Goal: Task Accomplishment & Management: Manage account settings

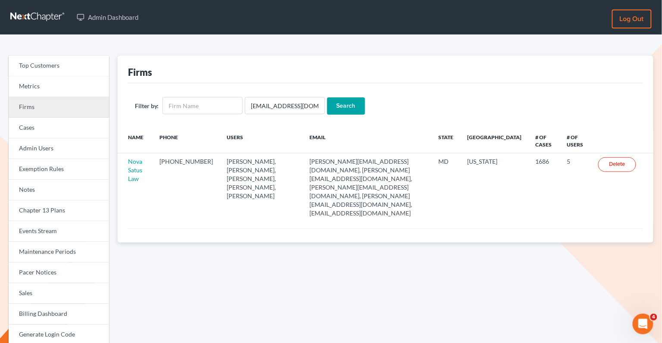
click at [86, 107] on link "Firms" at bounding box center [59, 107] width 100 height 21
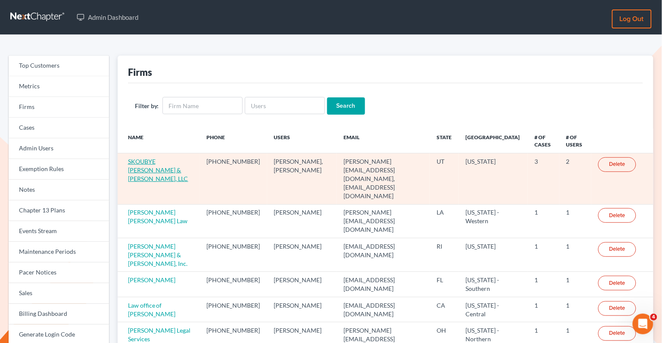
click at [150, 161] on link "SKOUBYE [PERSON_NAME] & [PERSON_NAME], LLC" at bounding box center [158, 170] width 60 height 25
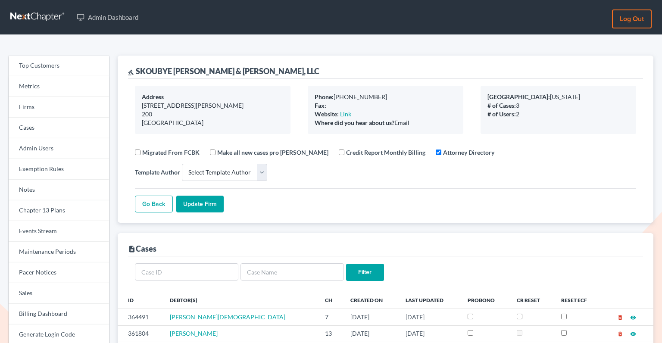
select select
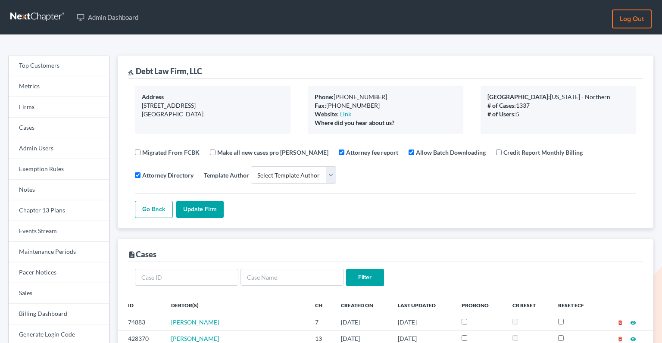
select select
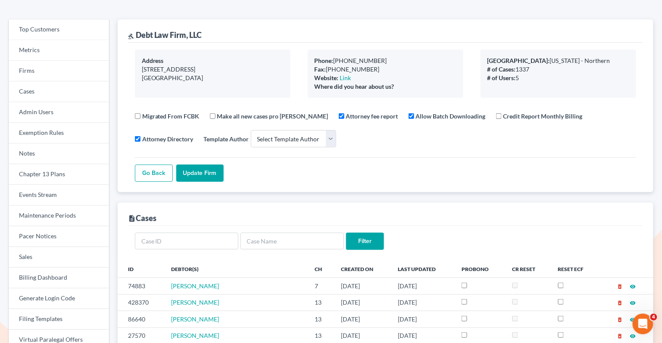
scroll to position [44, 0]
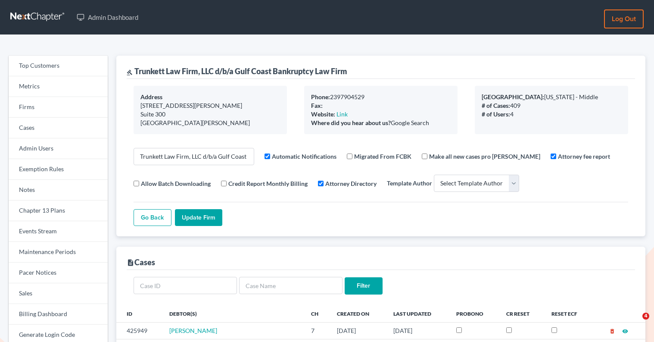
select select
click at [49, 113] on link "Firms" at bounding box center [58, 107] width 99 height 21
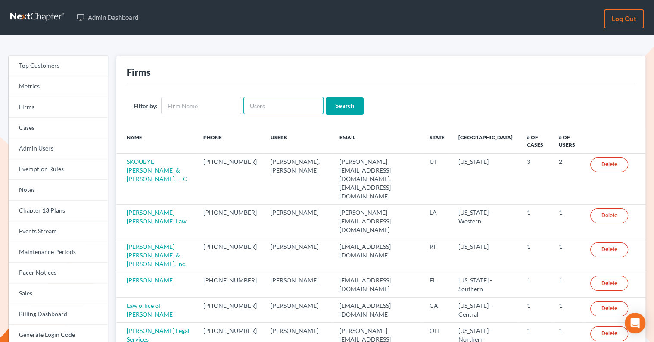
click at [274, 105] on input "text" at bounding box center [284, 105] width 80 height 17
paste input "[PERSON_NAME][EMAIL_ADDRESS][DOMAIN_NAME]"
type input "[PERSON_NAME][EMAIL_ADDRESS][DOMAIN_NAME]"
click at [335, 103] on input "Search" at bounding box center [345, 105] width 38 height 17
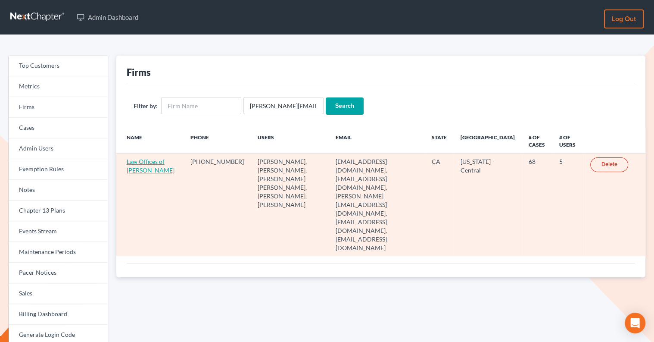
click at [142, 162] on link "Law Offices of Terrence Fantauzzi" at bounding box center [151, 166] width 48 height 16
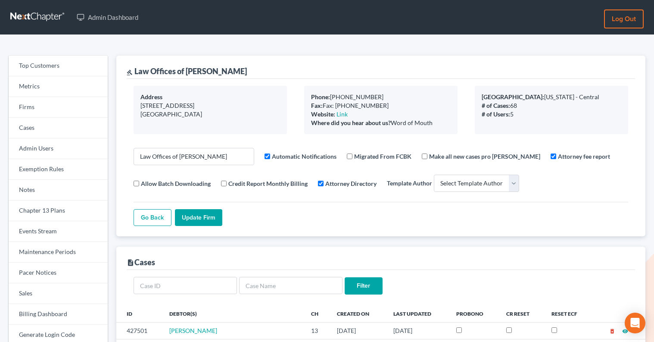
select select
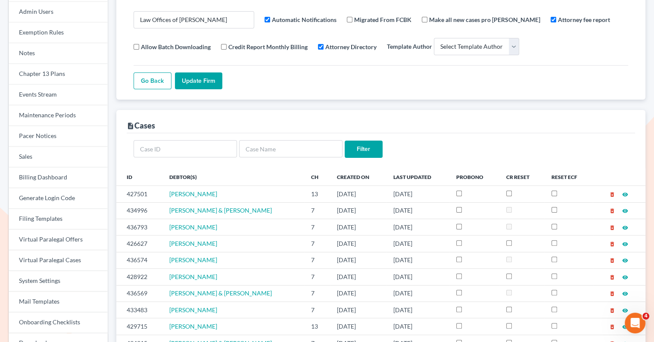
scroll to position [137, 0]
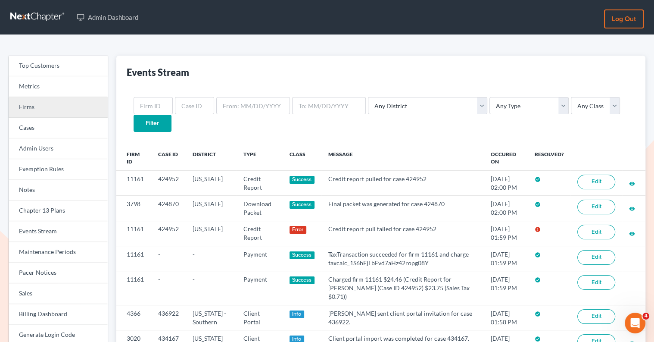
click at [64, 111] on link "Firms" at bounding box center [58, 107] width 99 height 21
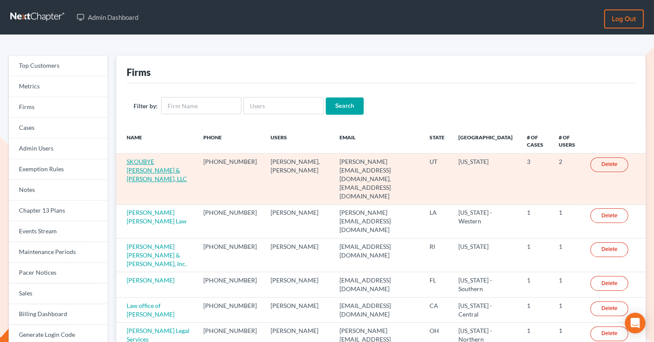
click at [146, 160] on link "SKOUBYE [PERSON_NAME] & [PERSON_NAME], LLC" at bounding box center [157, 170] width 60 height 25
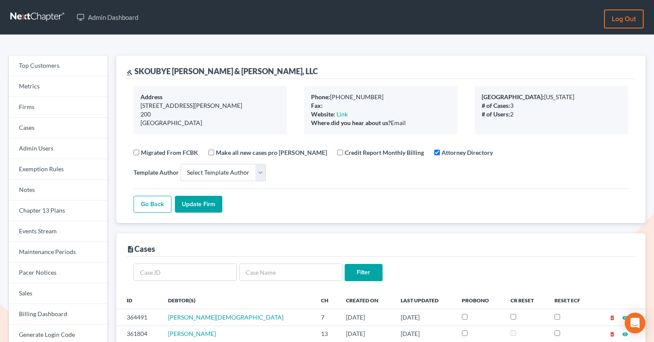
select select
click at [287, 263] on form "Filter" at bounding box center [381, 272] width 495 height 18
click at [286, 263] on input "text" at bounding box center [290, 271] width 103 height 17
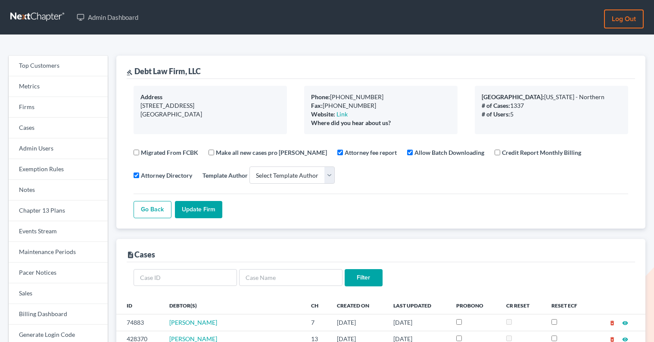
select select
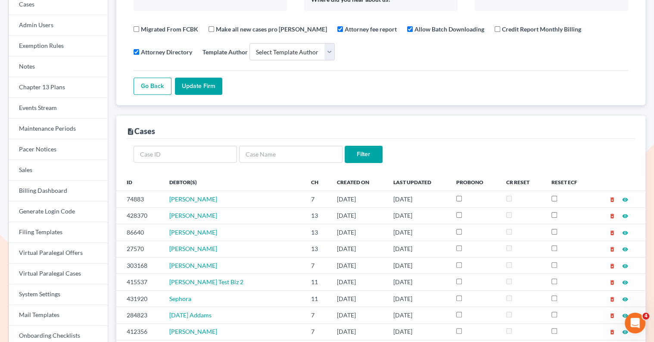
scroll to position [155, 0]
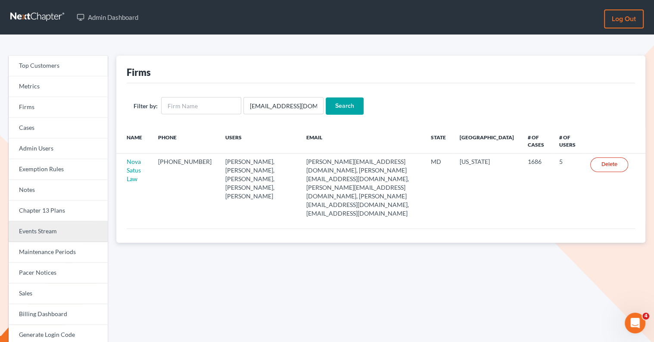
click at [57, 231] on link "Events Stream" at bounding box center [58, 231] width 99 height 21
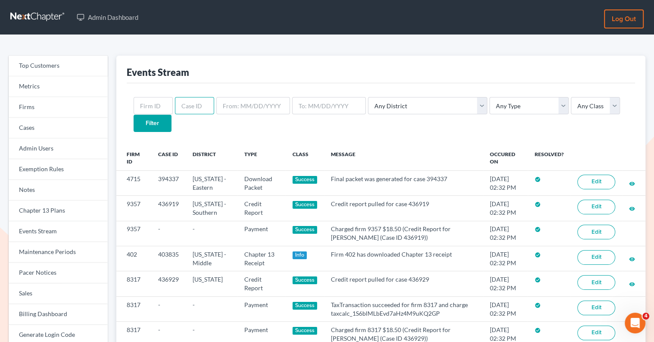
click at [189, 103] on input "text" at bounding box center [194, 105] width 39 height 17
paste input "433957"
type input "433957"
click at [172, 115] on input "Filter" at bounding box center [153, 123] width 38 height 17
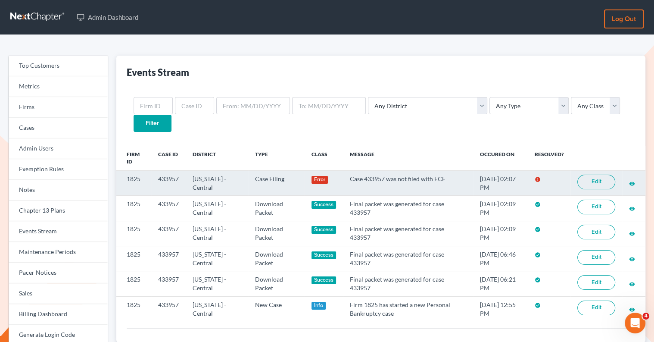
scroll to position [37, 0]
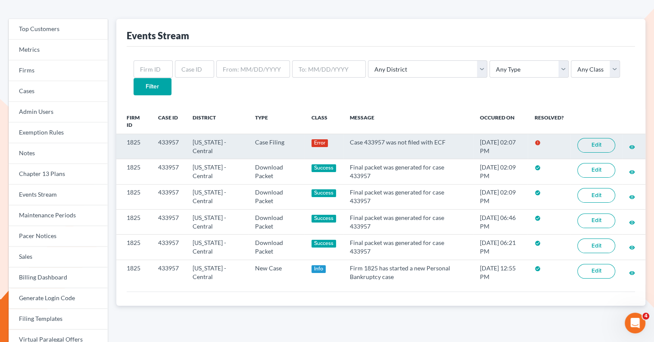
click at [603, 138] on link "Edit" at bounding box center [597, 145] width 38 height 15
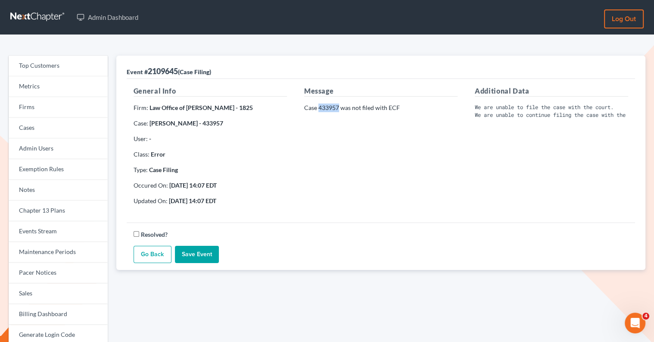
drag, startPoint x: 338, startPoint y: 108, endPoint x: 320, endPoint y: 109, distance: 18.1
click at [320, 109] on p "Case 433957 was not filed with ECF" at bounding box center [380, 107] width 153 height 9
copy p "433957"
click at [241, 123] on p "Case: [PERSON_NAME] - 433957" at bounding box center [210, 123] width 153 height 9
drag, startPoint x: 247, startPoint y: 106, endPoint x: 234, endPoint y: 106, distance: 12.1
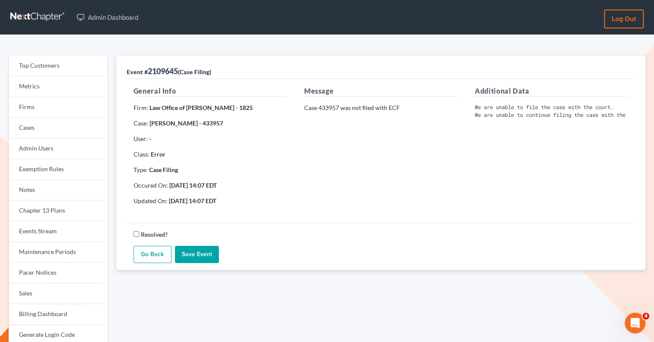
click at [234, 106] on strong "Law Office of [PERSON_NAME] - 1825" at bounding box center [201, 107] width 103 height 7
copy strong "1825"
click at [55, 226] on link "Events Stream" at bounding box center [58, 231] width 99 height 21
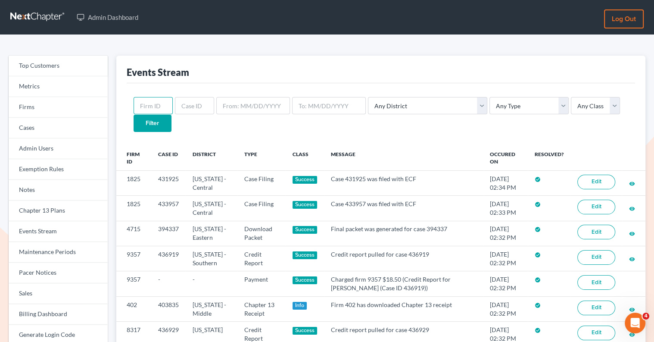
click at [155, 102] on input "text" at bounding box center [153, 105] width 39 height 17
paste input "1825"
type input "1825"
click at [172, 115] on input "Filter" at bounding box center [153, 123] width 38 height 17
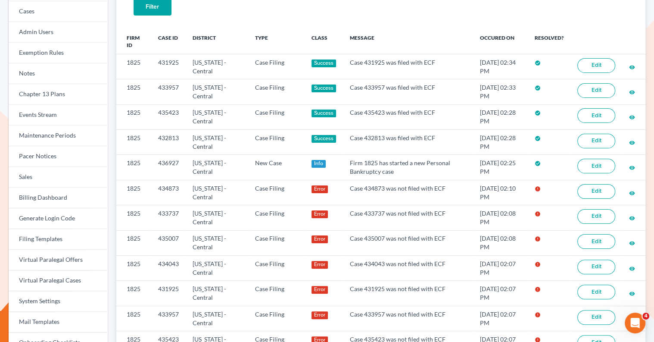
scroll to position [118, 0]
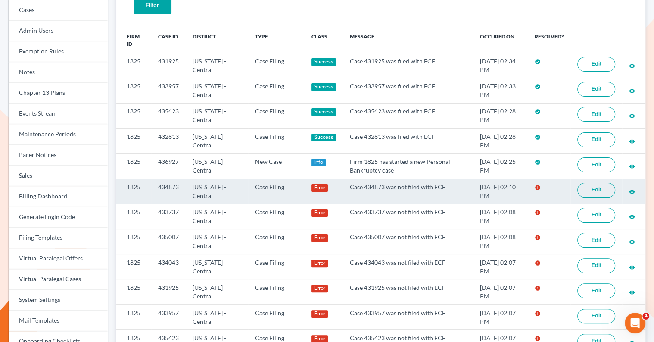
click at [594, 183] on link "Edit" at bounding box center [597, 190] width 38 height 15
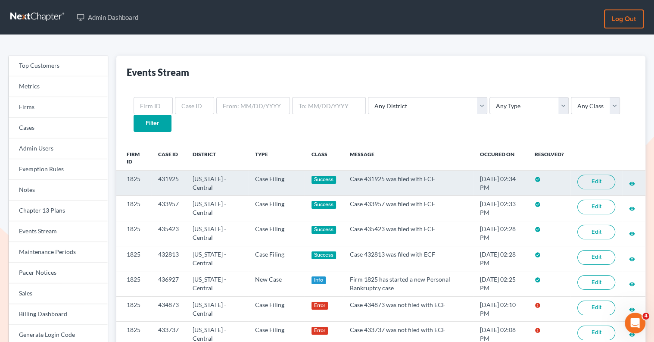
click at [590, 175] on link "Edit" at bounding box center [597, 182] width 38 height 15
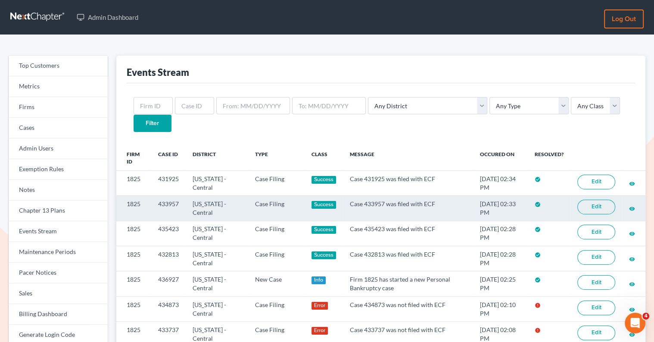
click at [596, 200] on link "Edit" at bounding box center [597, 207] width 38 height 15
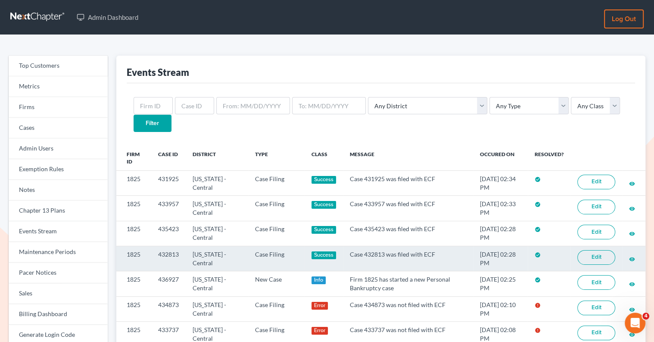
click at [592, 250] on link "Edit" at bounding box center [597, 257] width 38 height 15
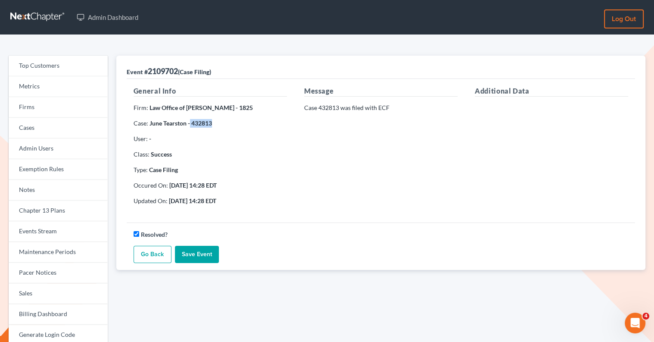
drag, startPoint x: 218, startPoint y: 121, endPoint x: 190, endPoint y: 122, distance: 27.6
click at [190, 122] on p "Case: [PERSON_NAME] - 432813" at bounding box center [210, 123] width 153 height 9
click at [208, 124] on strong "June Tearston - 432813" at bounding box center [181, 122] width 62 height 7
drag, startPoint x: 211, startPoint y: 124, endPoint x: 191, endPoint y: 125, distance: 20.3
click at [191, 125] on strong "June Tearston - 432813" at bounding box center [181, 122] width 62 height 7
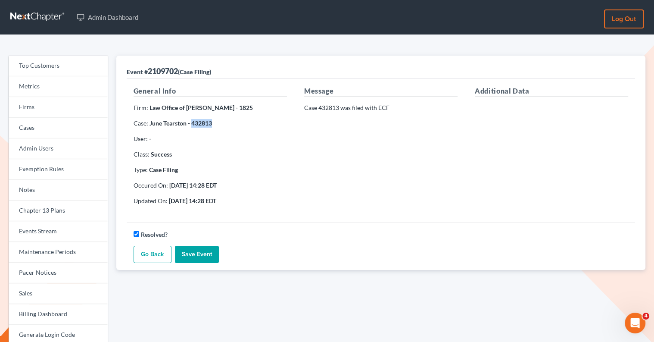
copy strong "432813"
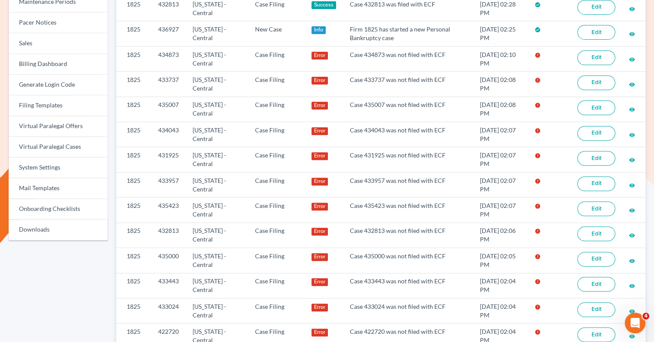
scroll to position [247, 0]
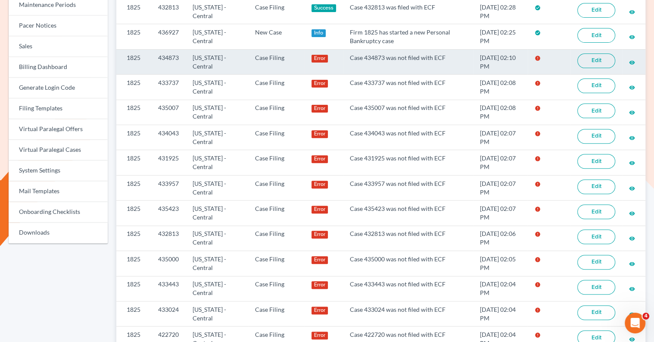
click at [604, 53] on link "Edit" at bounding box center [597, 60] width 38 height 15
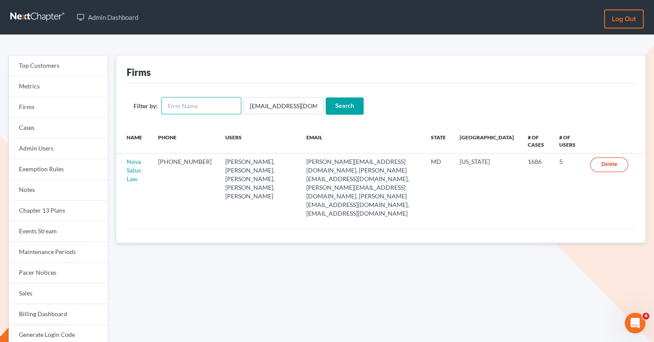
click at [206, 97] on input "text" at bounding box center [201, 105] width 80 height 17
paste input "Firm Law Office of [PERSON_NAME]"
type input "Firm Law Office of [PERSON_NAME]"
click at [342, 103] on input "Search" at bounding box center [345, 105] width 38 height 17
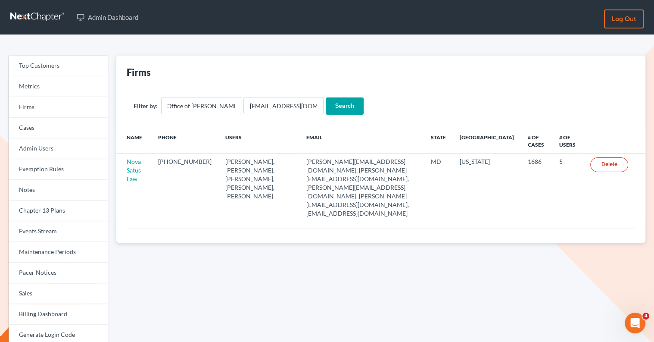
scroll to position [0, 0]
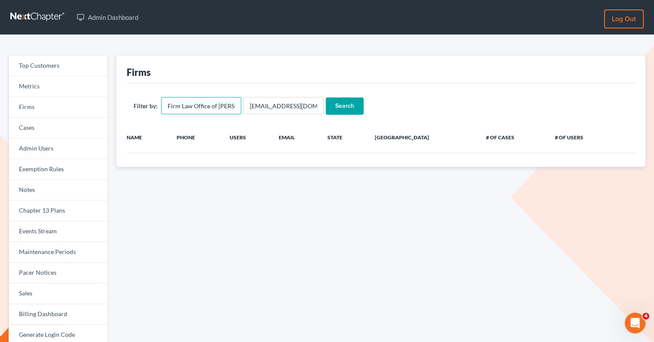
drag, startPoint x: 216, startPoint y: 104, endPoint x: 142, endPoint y: 103, distance: 74.1
click at [142, 103] on div "Filter by: Firm Law Office of Sevan Gorginian" at bounding box center [188, 105] width 108 height 17
type input "Sevan Gorginian"
drag, startPoint x: 309, startPoint y: 104, endPoint x: 241, endPoint y: 104, distance: 69.0
click at [244, 104] on input "text" at bounding box center [284, 105] width 80 height 17
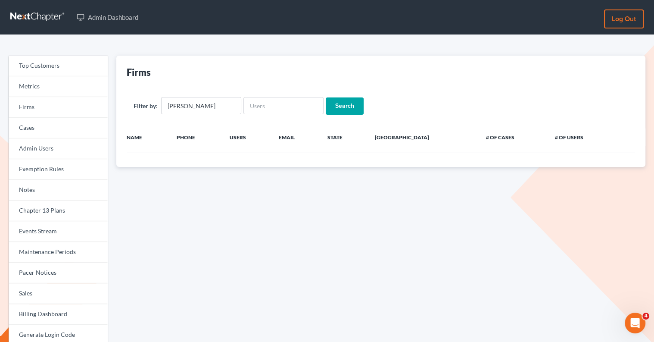
click at [339, 109] on input "Search" at bounding box center [345, 105] width 38 height 17
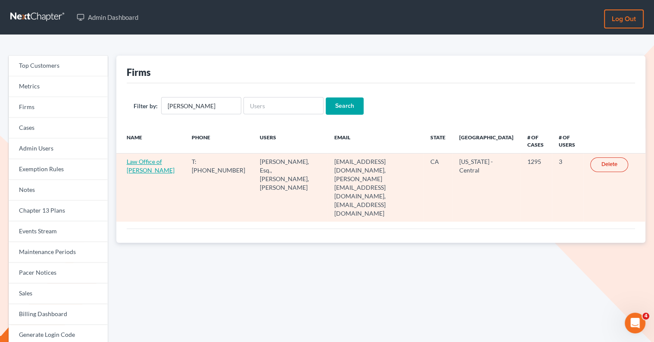
click at [149, 171] on link "Law Office of [PERSON_NAME]" at bounding box center [151, 166] width 48 height 16
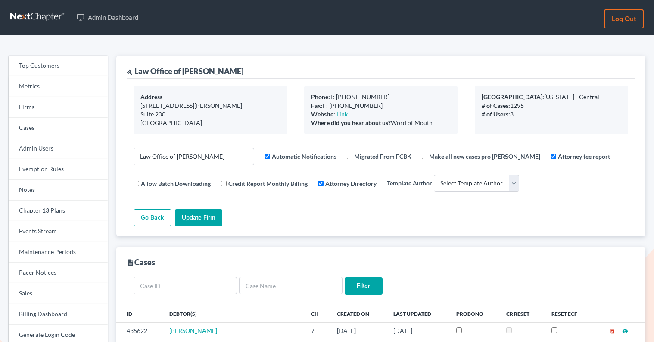
select select
click at [40, 112] on link "Firms" at bounding box center [58, 107] width 99 height 21
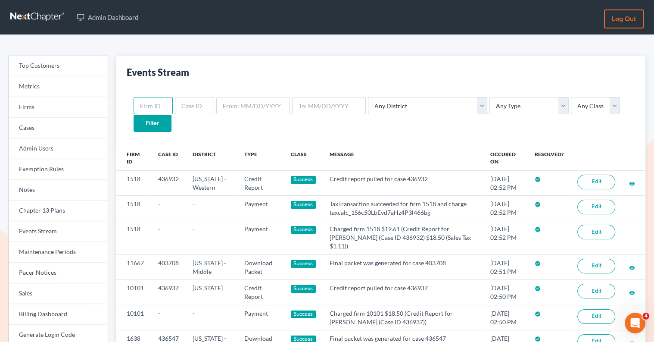
click at [149, 106] on input "text" at bounding box center [153, 105] width 39 height 17
paste input "1825"
type input "1825"
click at [172, 115] on input "Filter" at bounding box center [153, 123] width 38 height 17
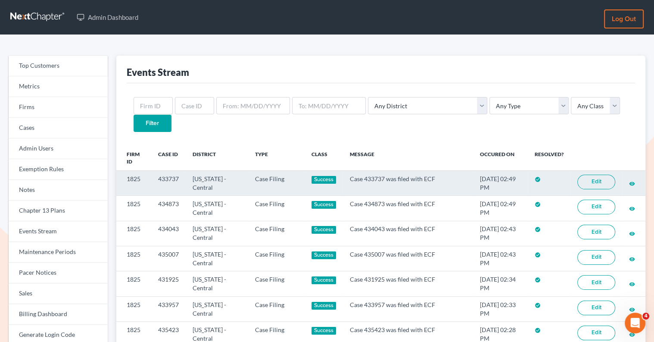
click at [594, 175] on link "Edit" at bounding box center [597, 182] width 38 height 15
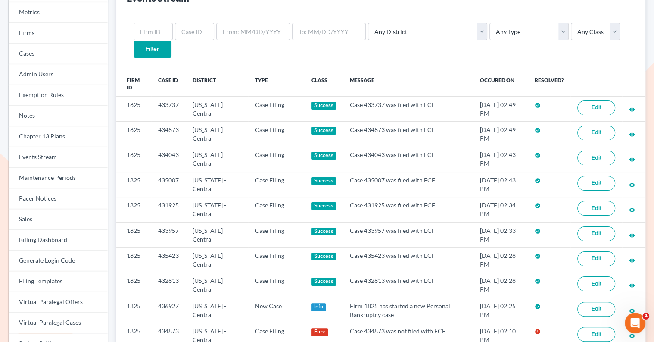
scroll to position [76, 0]
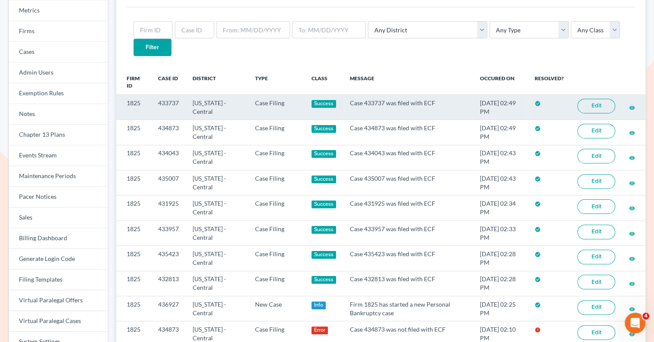
click at [592, 99] on link "Edit" at bounding box center [597, 106] width 38 height 15
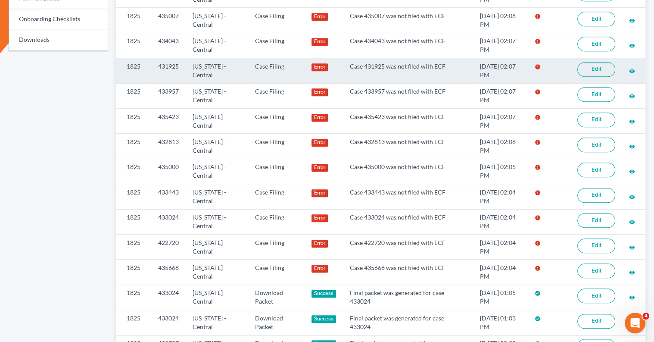
scroll to position [441, 0]
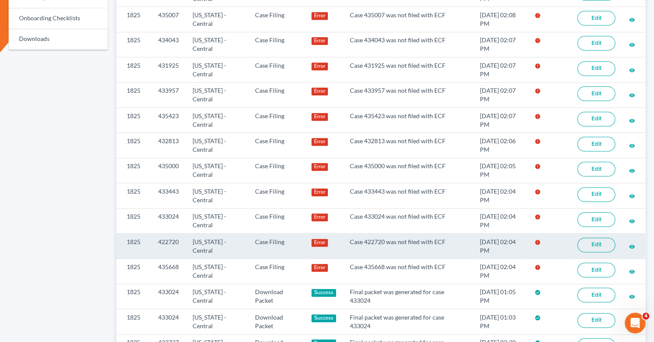
click at [587, 237] on link "Edit" at bounding box center [597, 244] width 38 height 15
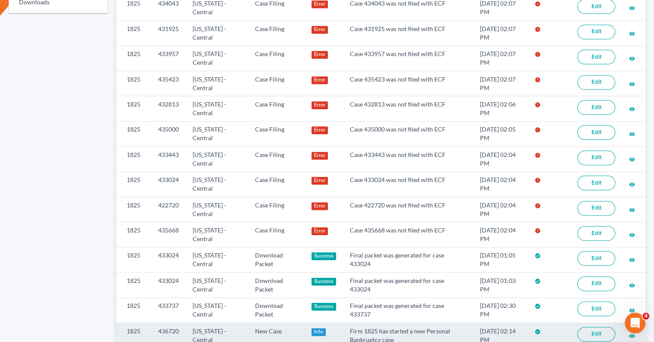
scroll to position [476, 0]
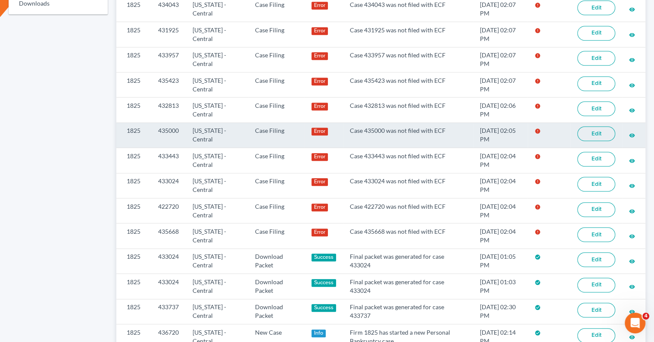
click at [597, 126] on link "Edit" at bounding box center [597, 133] width 38 height 15
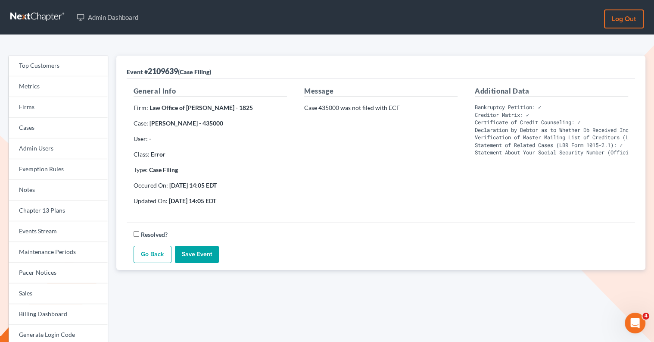
click at [418, 149] on div "Message Case 435000 was not filed with ECF" at bounding box center [381, 149] width 171 height 126
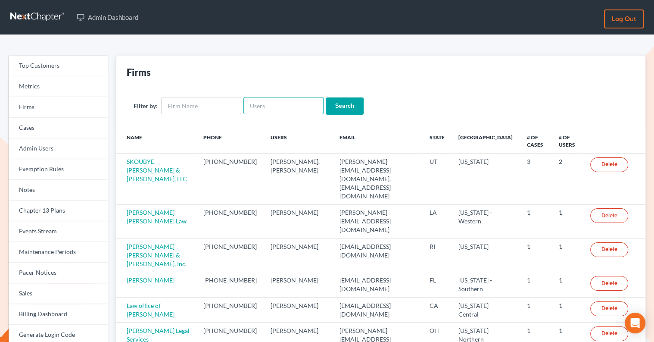
click at [254, 104] on input "text" at bounding box center [284, 105] width 80 height 17
paste input "[EMAIL_ADDRESS][DOMAIN_NAME]"
type input "[EMAIL_ADDRESS][DOMAIN_NAME]"
click at [335, 111] on input "Search" at bounding box center [345, 105] width 38 height 17
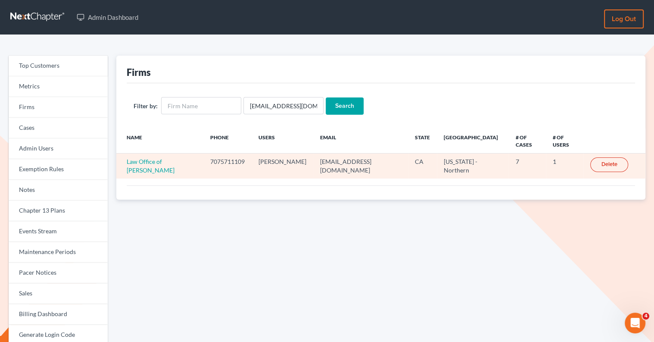
click at [142, 157] on td "Law Office of [PERSON_NAME]" at bounding box center [159, 165] width 87 height 25
click at [142, 162] on link "Law Office of [PERSON_NAME]" at bounding box center [151, 166] width 48 height 16
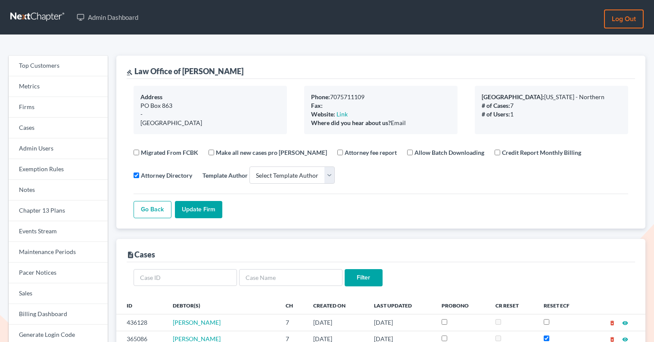
select select
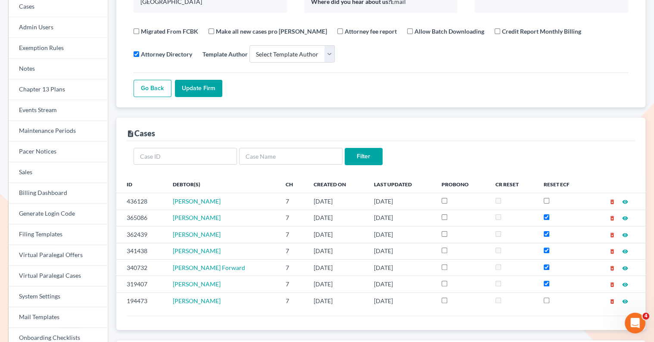
scroll to position [132, 0]
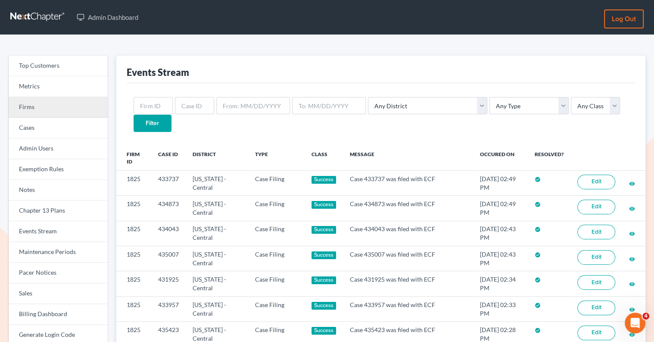
click at [44, 116] on link "Firms" at bounding box center [58, 107] width 99 height 21
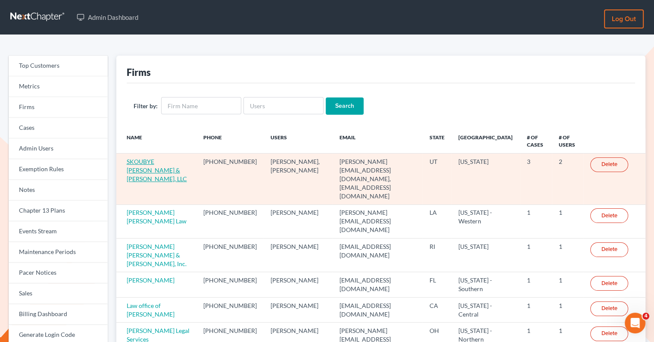
click at [143, 166] on link "SKOUBYE [PERSON_NAME] & [PERSON_NAME], LLC" at bounding box center [157, 170] width 60 height 25
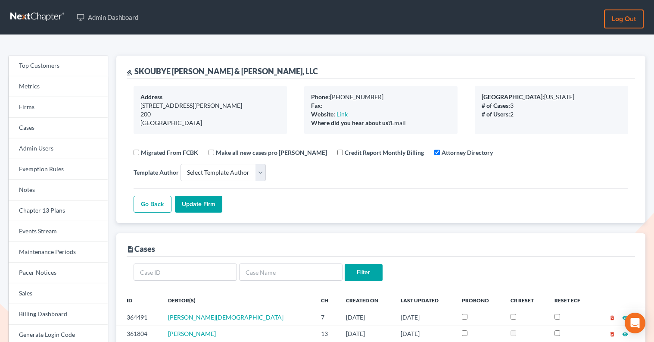
select select
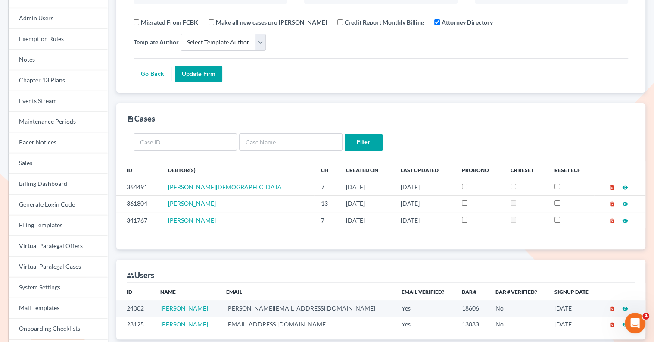
scroll to position [71, 0]
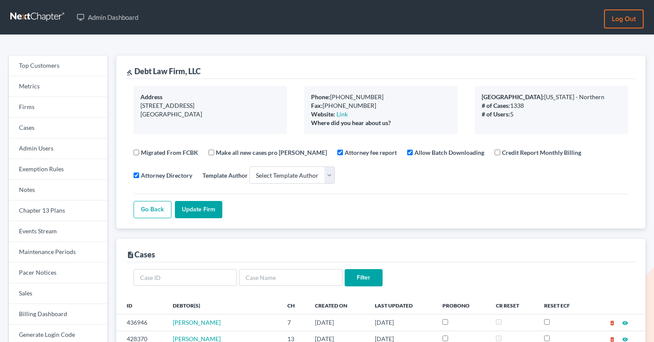
select select
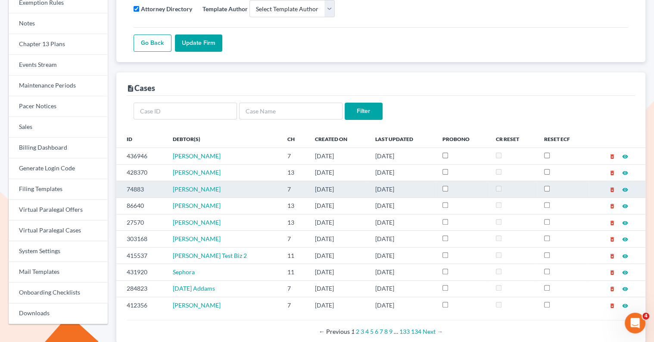
scroll to position [169, 0]
